Goal: Information Seeking & Learning: Learn about a topic

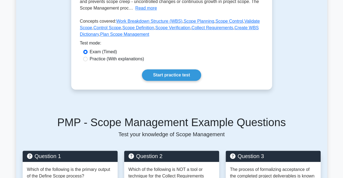
scroll to position [137, 0]
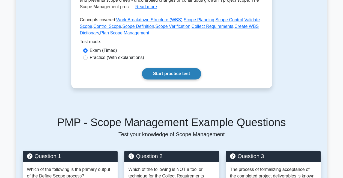
click at [191, 72] on link "Start practice test" at bounding box center [171, 73] width 59 height 11
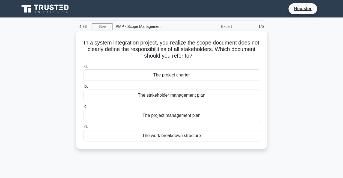
click at [173, 97] on div "The stakeholder management plan" at bounding box center [171, 95] width 177 height 11
click at [83, 88] on input "b. The stakeholder management plan" at bounding box center [83, 87] width 0 height 4
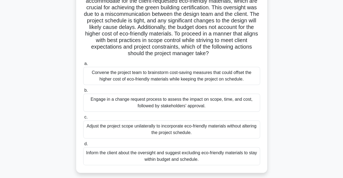
scroll to position [57, 0]
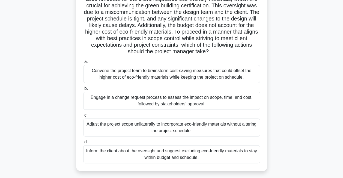
click at [218, 83] on div "Convene the project team to brainstorm cost-saving measures that could offset t…" at bounding box center [171, 74] width 177 height 18
click at [83, 64] on input "a. Convene the project team to brainstorm cost-saving measures that could offse…" at bounding box center [83, 62] width 0 height 4
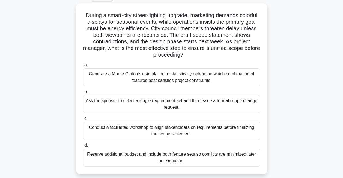
scroll to position [29, 0]
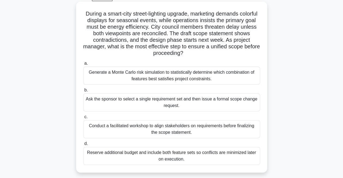
click at [192, 79] on div "Generate a Monte Carlo risk simulation to statistically determine which combina…" at bounding box center [171, 76] width 177 height 18
click at [83, 65] on input "a. Generate a Monte Carlo risk simulation to statistically determine which comb…" at bounding box center [83, 64] width 0 height 4
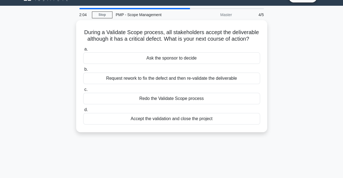
scroll to position [0, 0]
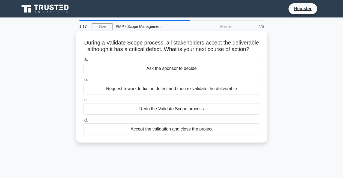
click at [209, 91] on div "Request rework to fix the defect and then re-validate the deliverable" at bounding box center [171, 88] width 177 height 11
click at [83, 82] on input "b. Request rework to fix the defect and then re-validate the deliverable" at bounding box center [83, 80] width 0 height 4
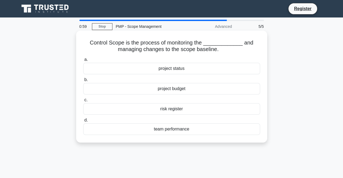
click at [183, 69] on div "project status" at bounding box center [171, 68] width 177 height 11
click at [83, 61] on input "a. project status" at bounding box center [83, 60] width 0 height 4
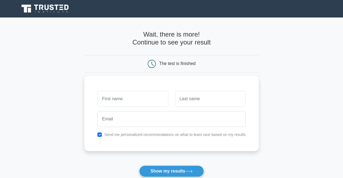
click at [140, 97] on input "text" at bounding box center [133, 99] width 71 height 16
click at [139, 99] on input "text" at bounding box center [133, 99] width 71 height 16
click at [141, 98] on input "text" at bounding box center [133, 99] width 71 height 16
click at [140, 98] on input "text" at bounding box center [133, 99] width 71 height 16
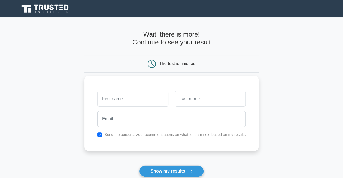
click at [134, 98] on input "text" at bounding box center [133, 99] width 71 height 16
click at [130, 100] on input "text" at bounding box center [133, 99] width 71 height 16
type input "o"
type input "Okşan"
click at [211, 102] on input "text" at bounding box center [210, 99] width 71 height 16
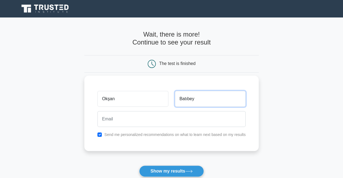
type input "Batıbey"
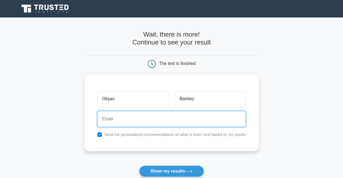
click at [158, 117] on input "email" at bounding box center [172, 119] width 148 height 16
type input "[EMAIL_ADDRESS][DOMAIN_NAME]"
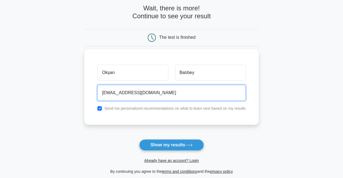
scroll to position [30, 0]
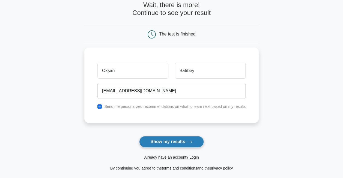
click at [183, 141] on button "Show my results" at bounding box center [171, 141] width 64 height 11
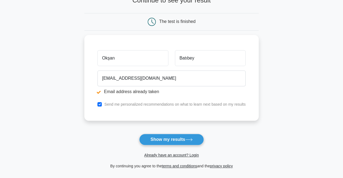
scroll to position [64, 0]
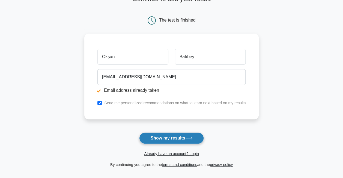
click at [183, 138] on button "Show my results" at bounding box center [171, 138] width 64 height 11
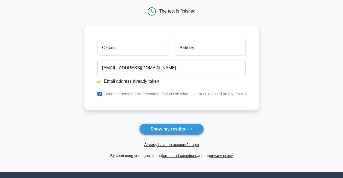
scroll to position [74, 0]
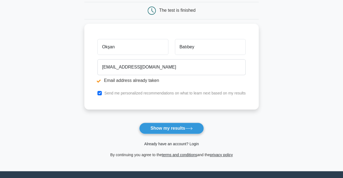
click at [180, 145] on link "Already have an account? Login" at bounding box center [171, 144] width 55 height 4
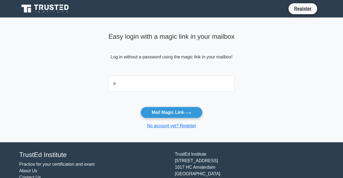
type input "ozoksan@yahoo.com"
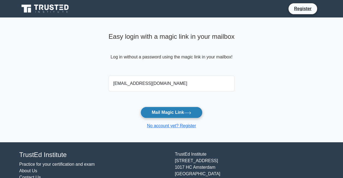
click at [183, 111] on button "Mail Magic Link" at bounding box center [172, 112] width 62 height 11
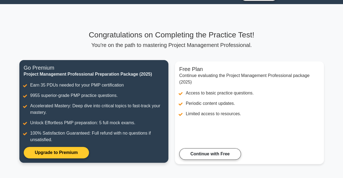
scroll to position [13, 0]
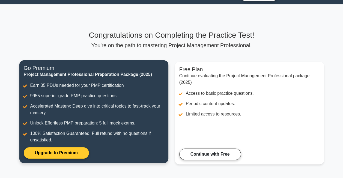
click at [50, 151] on link "Upgrade to Premium" at bounding box center [56, 152] width 65 height 11
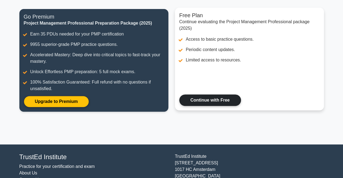
scroll to position [66, 0]
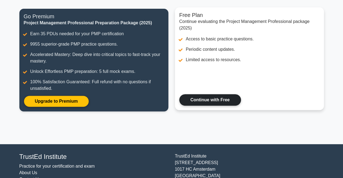
click at [218, 101] on link "Continue with Free" at bounding box center [211, 99] width 62 height 11
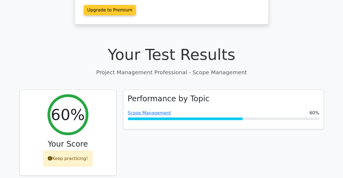
scroll to position [166, 0]
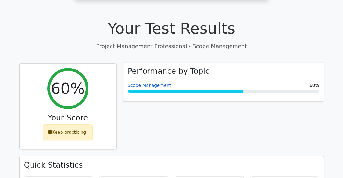
click at [161, 83] on link "Scope Management" at bounding box center [149, 85] width 43 height 5
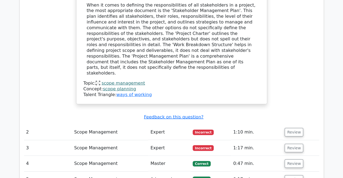
scroll to position [567, 0]
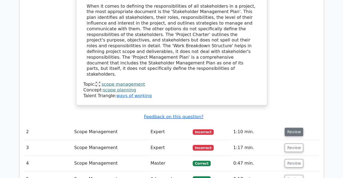
click at [295, 128] on button "Review" at bounding box center [294, 132] width 19 height 8
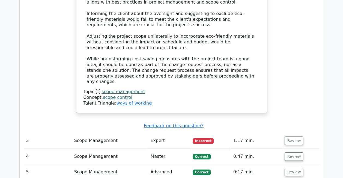
scroll to position [936, 0]
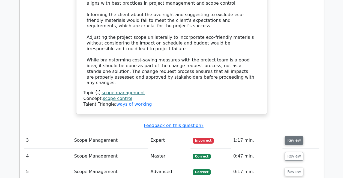
click at [294, 136] on button "Review" at bounding box center [294, 140] width 19 height 8
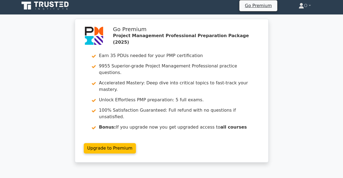
scroll to position [0, 0]
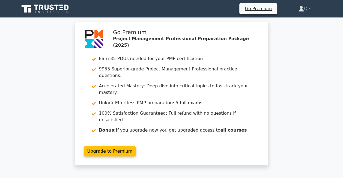
click at [58, 7] on icon at bounding box center [45, 9] width 52 height 10
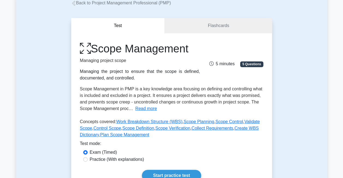
scroll to position [35, 0]
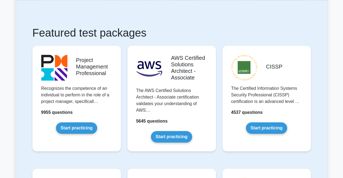
scroll to position [90, 0]
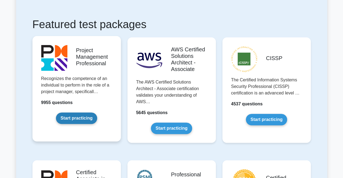
click at [76, 118] on link "Start practicing" at bounding box center [76, 118] width 41 height 11
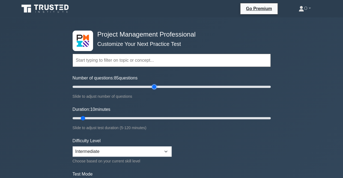
click at [154, 86] on input "Number of questions: 85 questions" at bounding box center [172, 87] width 198 height 7
type input "200"
click at [268, 88] on input "Number of questions: 85 questions" at bounding box center [172, 87] width 198 height 7
type input "120"
click at [269, 118] on input "Duration: 120 minutes" at bounding box center [172, 118] width 198 height 7
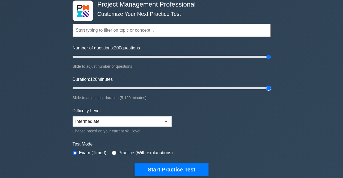
scroll to position [30, 0]
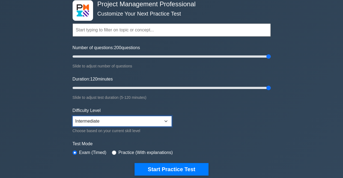
click at [167, 119] on select "Beginner Intermediate Expert" at bounding box center [122, 121] width 99 height 10
select select "expert"
click at [73, 116] on select "Beginner Intermediate Expert" at bounding box center [122, 121] width 99 height 10
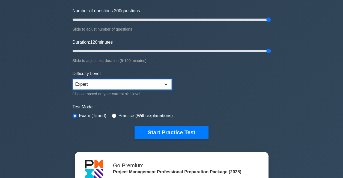
scroll to position [67, 0]
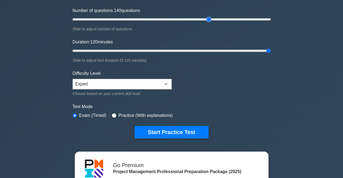
click at [210, 18] on input "Number of questions: 140 questions" at bounding box center [172, 19] width 198 height 7
click at [268, 19] on input "Number of questions: 140 questions" at bounding box center [172, 19] width 198 height 7
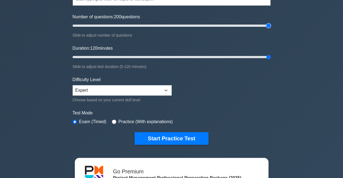
scroll to position [60, 0]
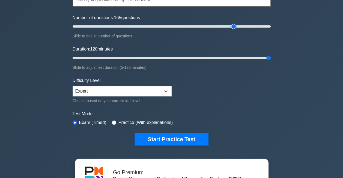
click at [233, 27] on input "Number of questions: 165 questions" at bounding box center [172, 26] width 198 height 7
click at [268, 26] on input "Number of questions: 200 questions" at bounding box center [172, 26] width 198 height 7
click at [201, 26] on input "Number of questions: 130 questions" at bounding box center [172, 26] width 198 height 7
type input "120"
click at [189, 26] on input "Number of questions: 120 questions" at bounding box center [172, 26] width 198 height 7
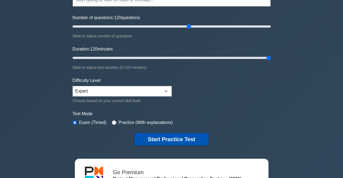
click at [175, 139] on button "Start Practice Test" at bounding box center [172, 139] width 74 height 13
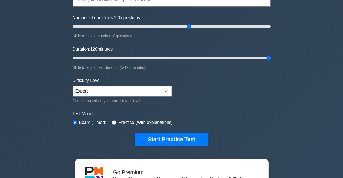
scroll to position [0, 0]
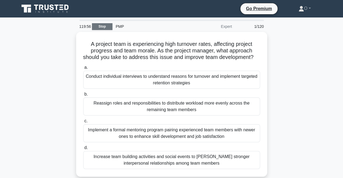
click at [102, 25] on link "Stop" at bounding box center [102, 26] width 20 height 7
